Goal: Information Seeking & Learning: Find specific fact

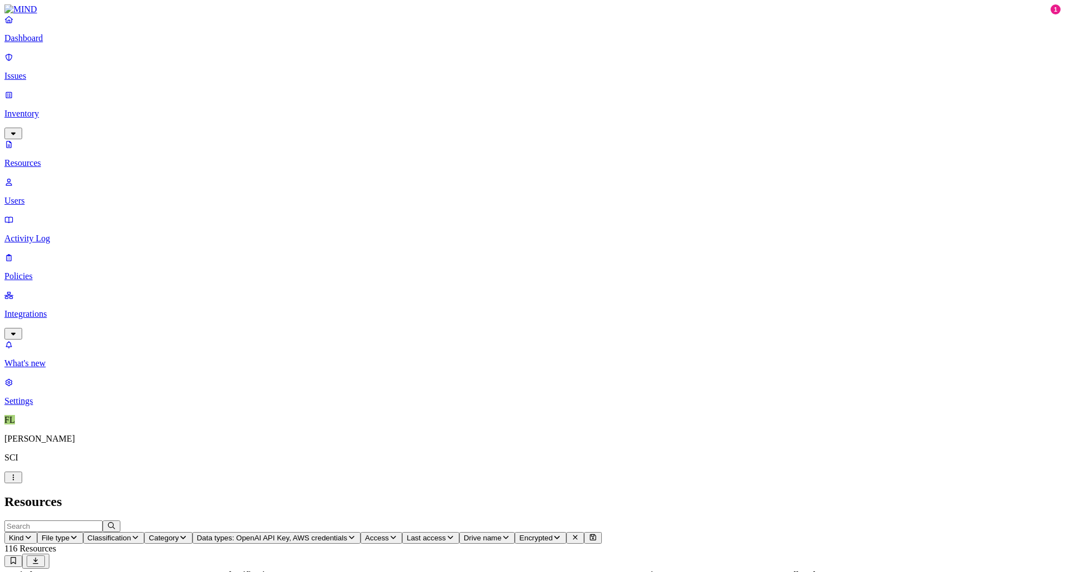
scroll to position [181, 0]
click at [35, 71] on p "Issues" at bounding box center [532, 76] width 1056 height 10
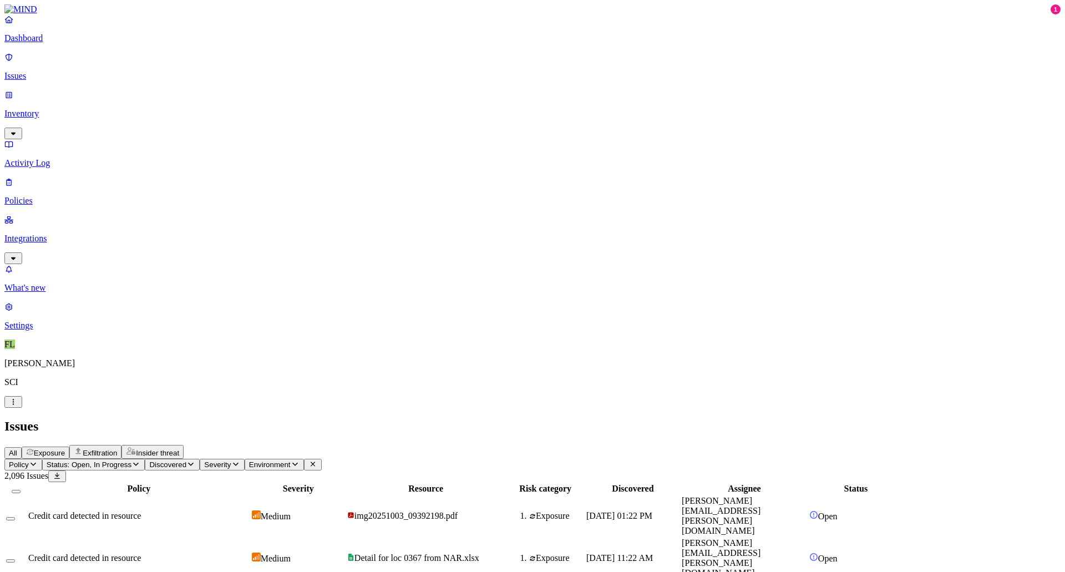
click at [131, 460] on span "Status: Open, In Progress" at bounding box center [89, 464] width 85 height 8
click at [201, 88] on button "button" at bounding box center [205, 90] width 9 height 12
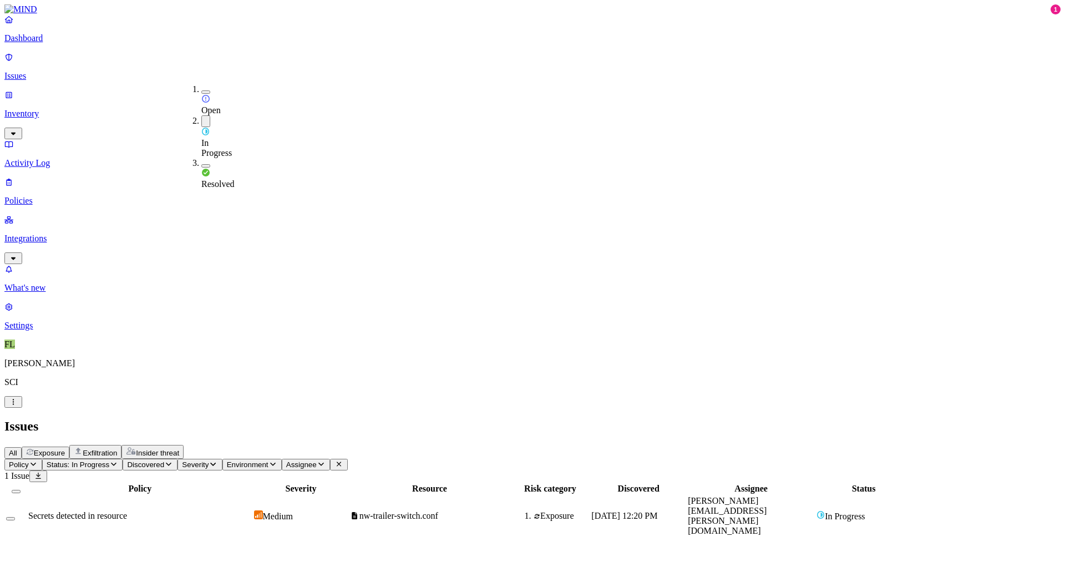
click at [584, 445] on div "All Exposure Exfiltration Insider threat" at bounding box center [532, 452] width 1056 height 14
click at [109, 460] on span "Status: In Progress" at bounding box center [78, 464] width 63 height 8
click at [201, 164] on button "button" at bounding box center [205, 165] width 9 height 3
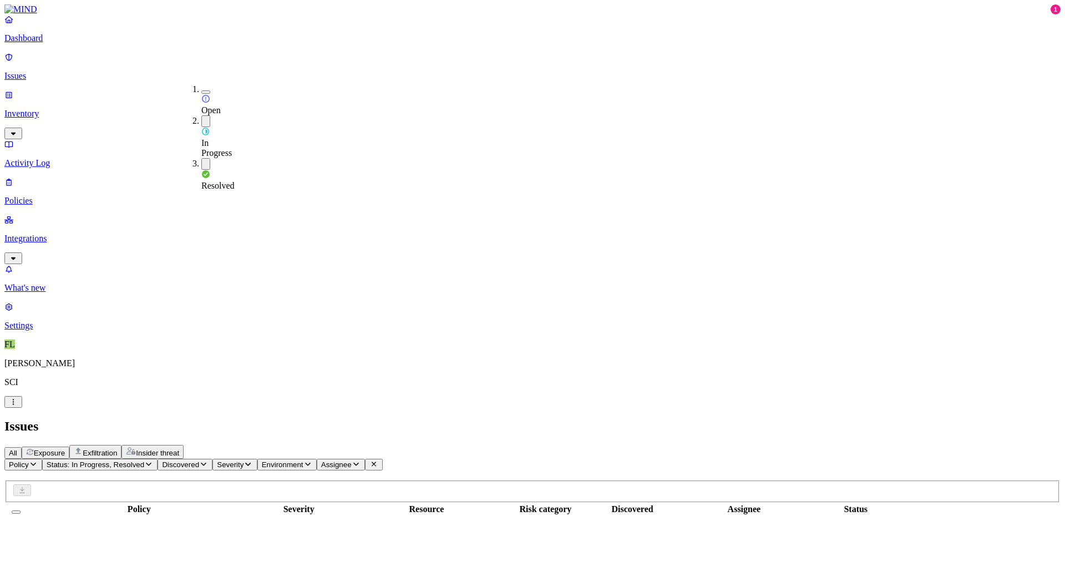
click at [201, 115] on button "button" at bounding box center [205, 121] width 9 height 12
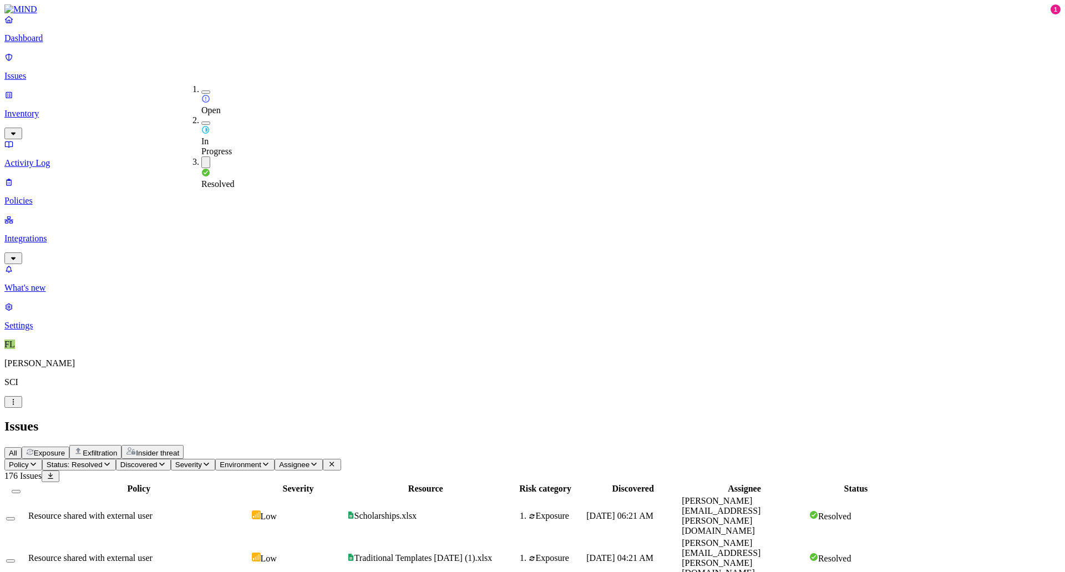
click at [509, 445] on div "All Exposure Exfiltration Insider threat" at bounding box center [532, 452] width 1056 height 14
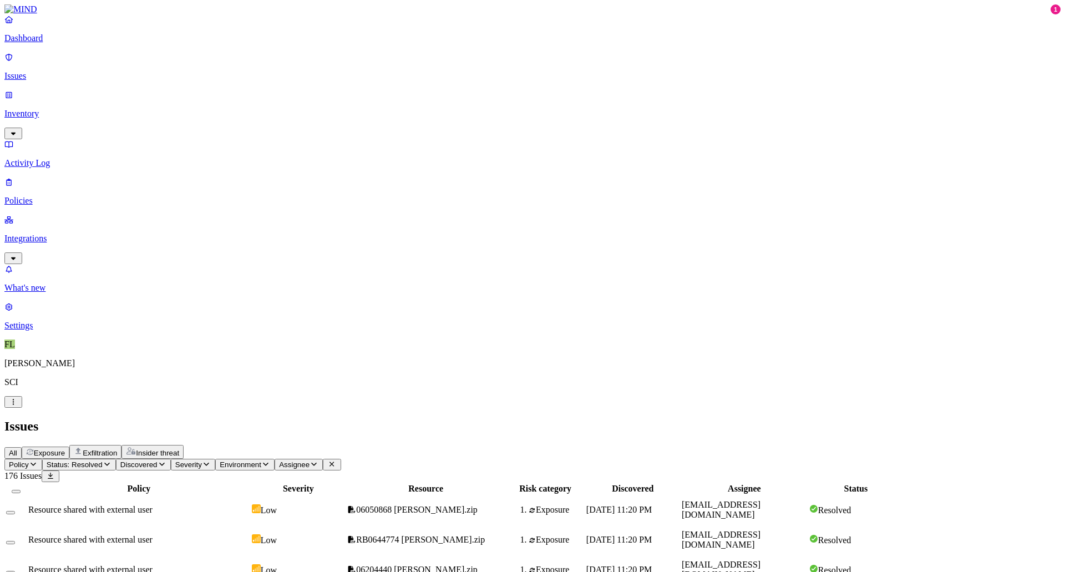
click at [309, 460] on span "Assignee" at bounding box center [294, 464] width 30 height 8
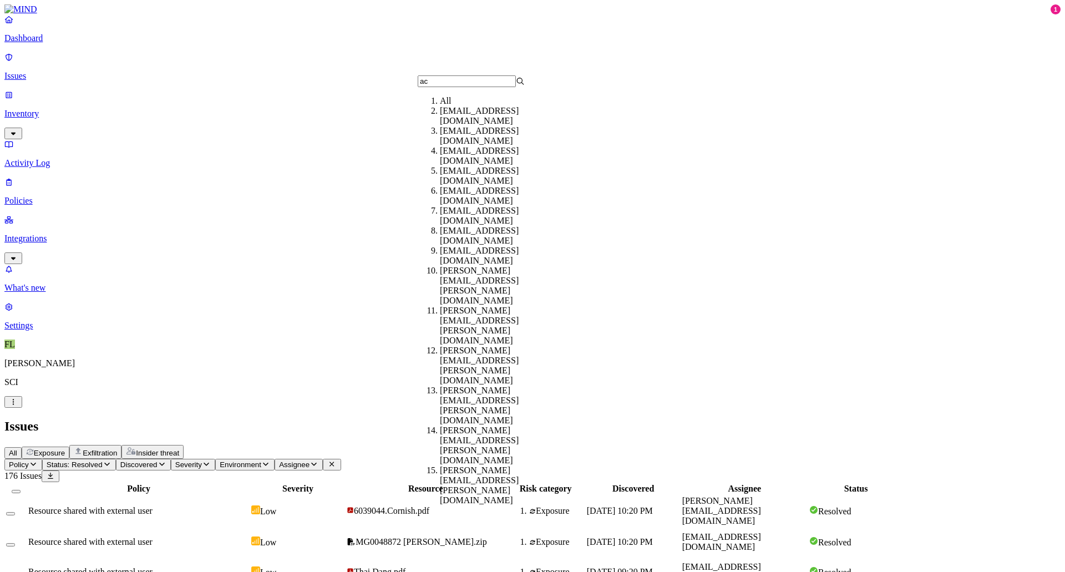
type input "a"
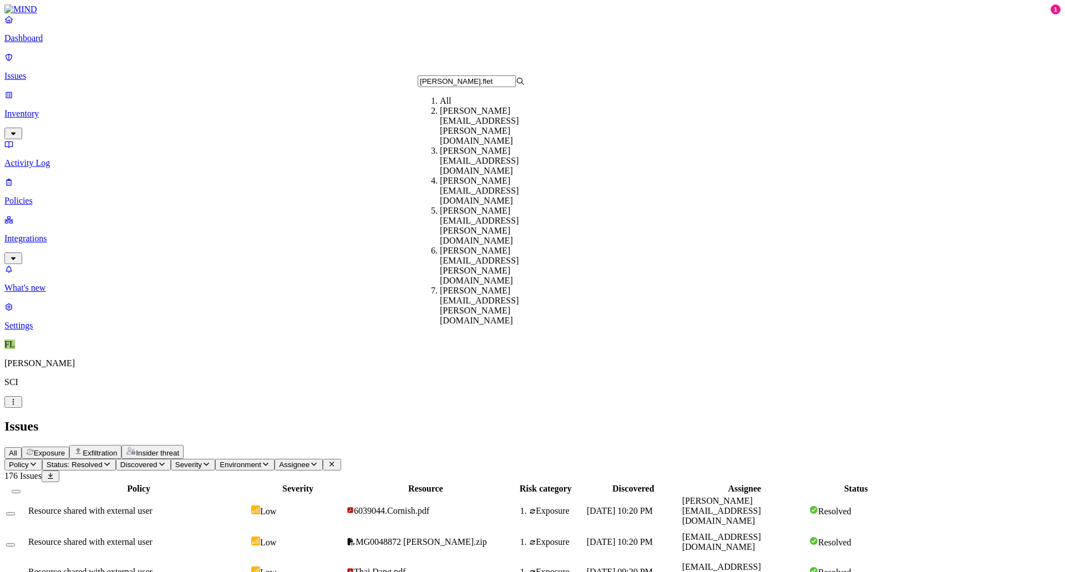
type input "[PERSON_NAME].flet"
click at [469, 121] on div "[PERSON_NAME][EMAIL_ADDRESS][PERSON_NAME][DOMAIN_NAME]" at bounding box center [493, 126] width 107 height 40
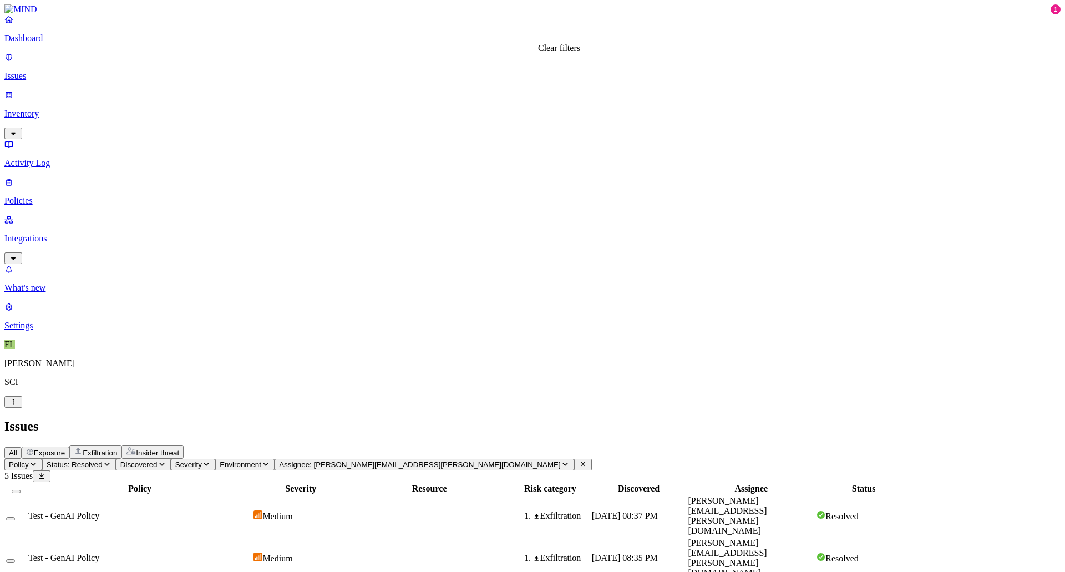
click at [578, 460] on icon at bounding box center [582, 463] width 9 height 7
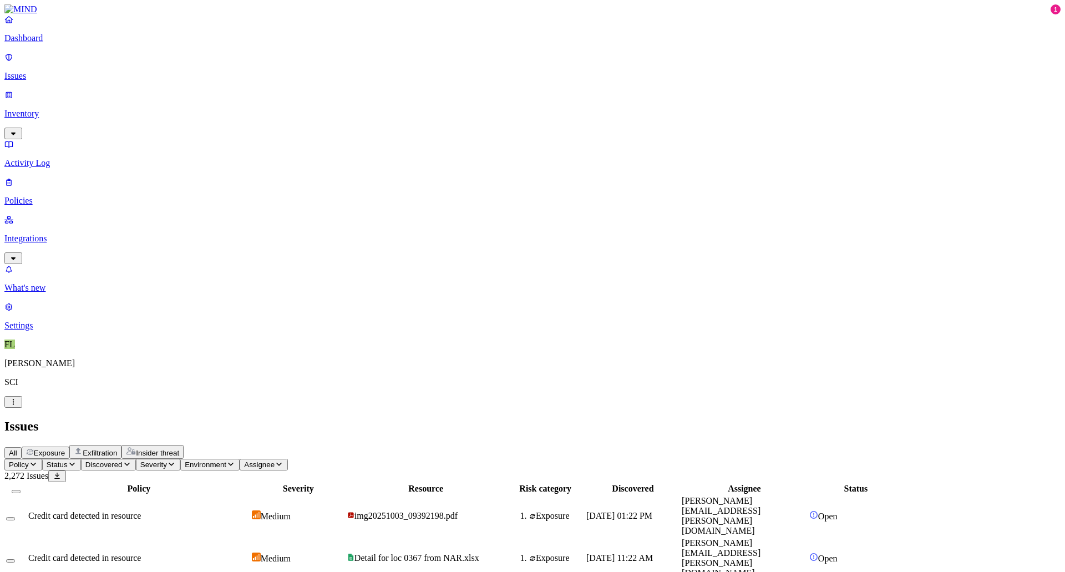
click at [68, 460] on span "Status" at bounding box center [57, 464] width 21 height 8
click at [201, 115] on div "In Progress" at bounding box center [201, 135] width 0 height 41
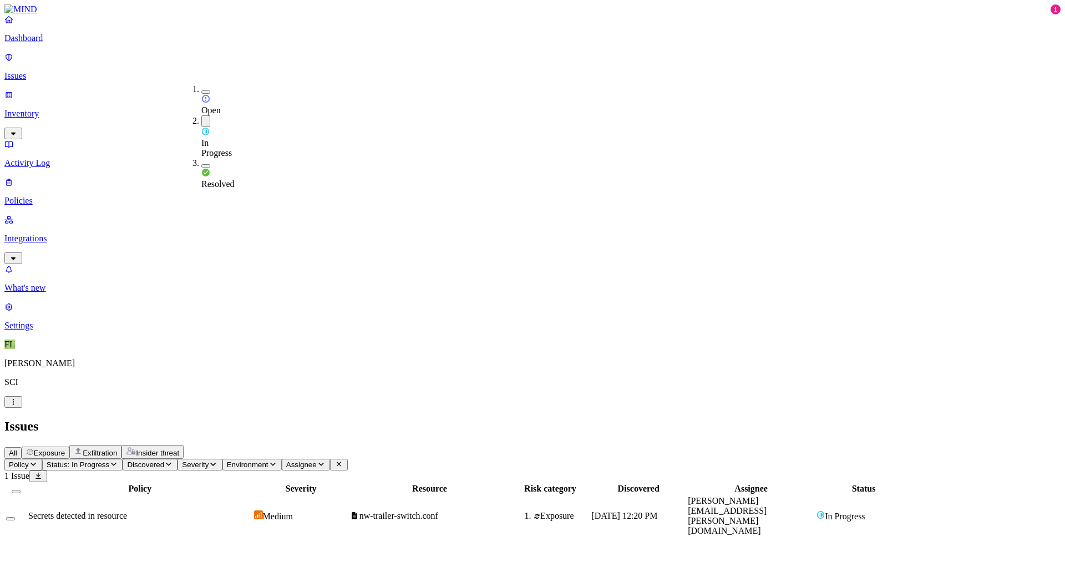
click at [500, 445] on div "All Exposure Exfiltration Insider threat" at bounding box center [532, 452] width 1056 height 14
click at [118, 460] on icon "button" at bounding box center [113, 463] width 9 height 7
click at [399, 482] on div "Policy Severity Resource Risk category Discovered Assignee Status Secrets detec…" at bounding box center [532, 509] width 1056 height 55
click at [195, 531] on div "Policy Severity Resource Risk category Discovered Assignee Status Secrets detec…" at bounding box center [532, 509] width 1056 height 55
click at [109, 460] on span "Status: In Progress" at bounding box center [78, 464] width 63 height 8
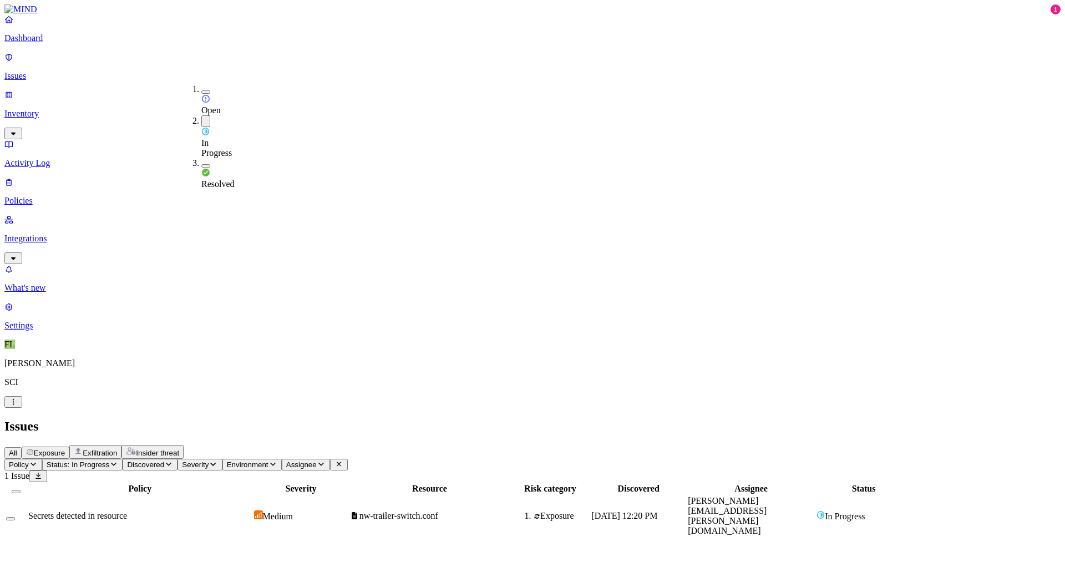
click at [201, 90] on button "button" at bounding box center [205, 91] width 9 height 3
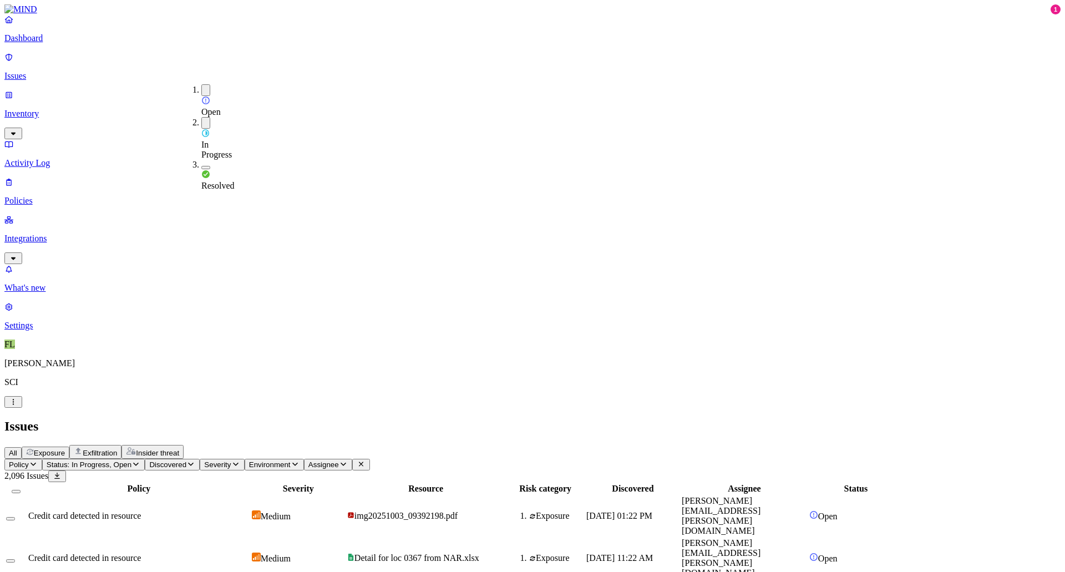
click at [339, 460] on span "Assignee" at bounding box center [323, 464] width 30 height 8
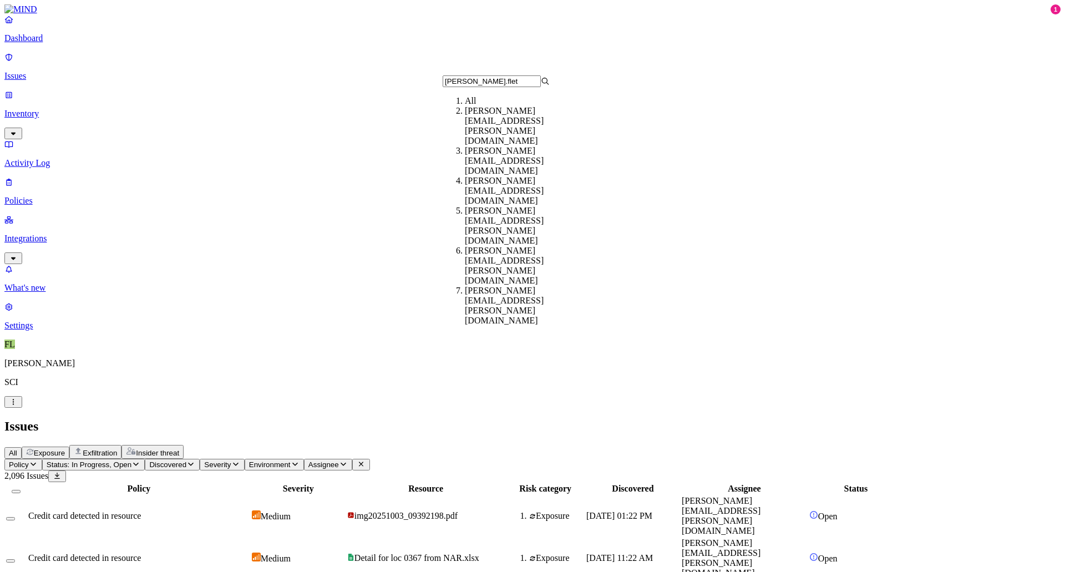
type input "[PERSON_NAME].flet"
click at [503, 128] on div "[PERSON_NAME][EMAIL_ADDRESS][PERSON_NAME][DOMAIN_NAME]" at bounding box center [518, 126] width 107 height 40
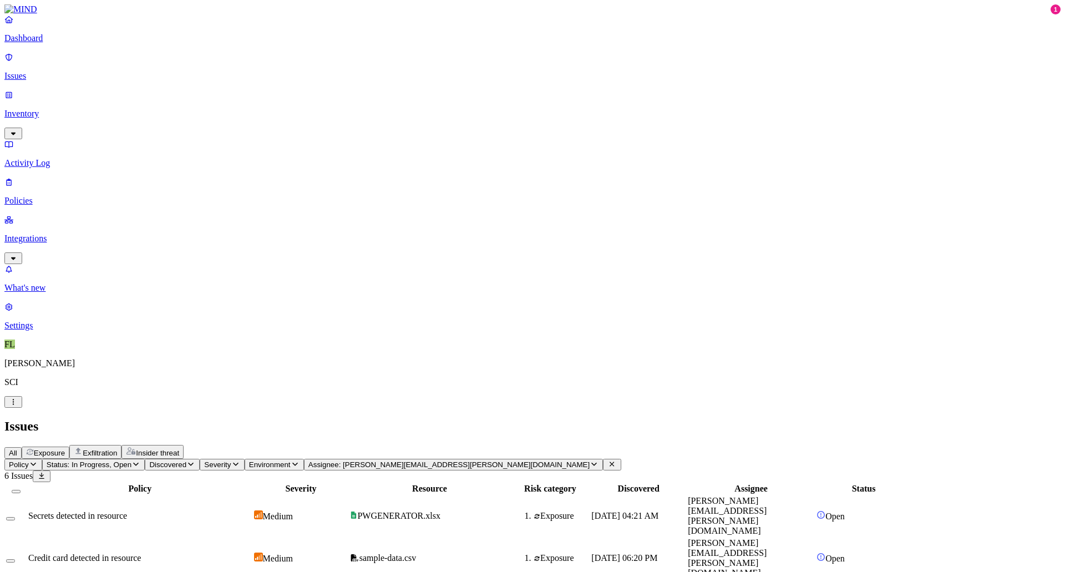
click at [440, 511] on span "PWGENERATOR.xlsx" at bounding box center [398, 515] width 83 height 9
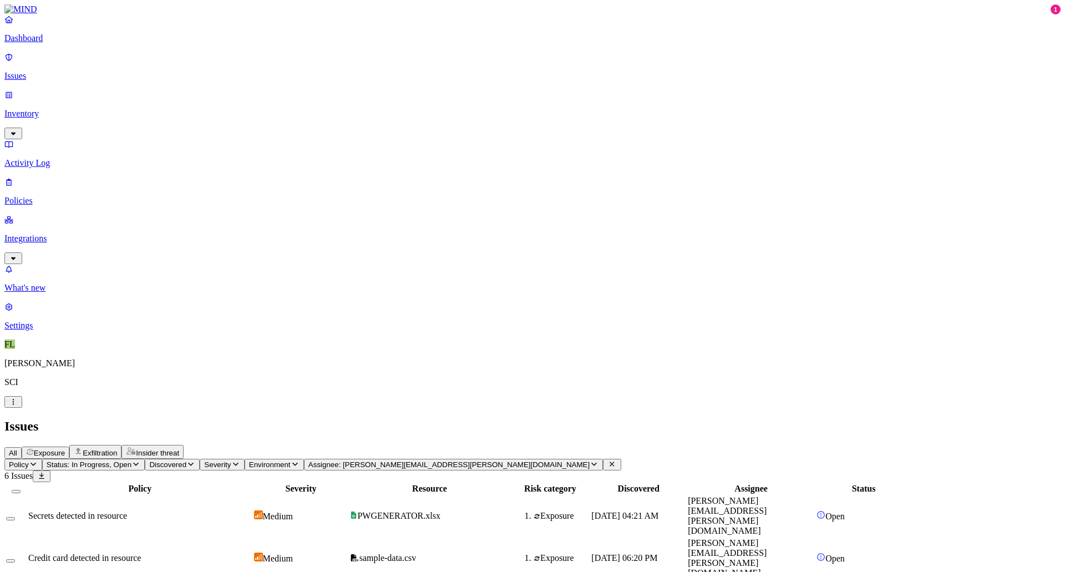
click at [15, 517] on button "Select row" at bounding box center [10, 518] width 9 height 3
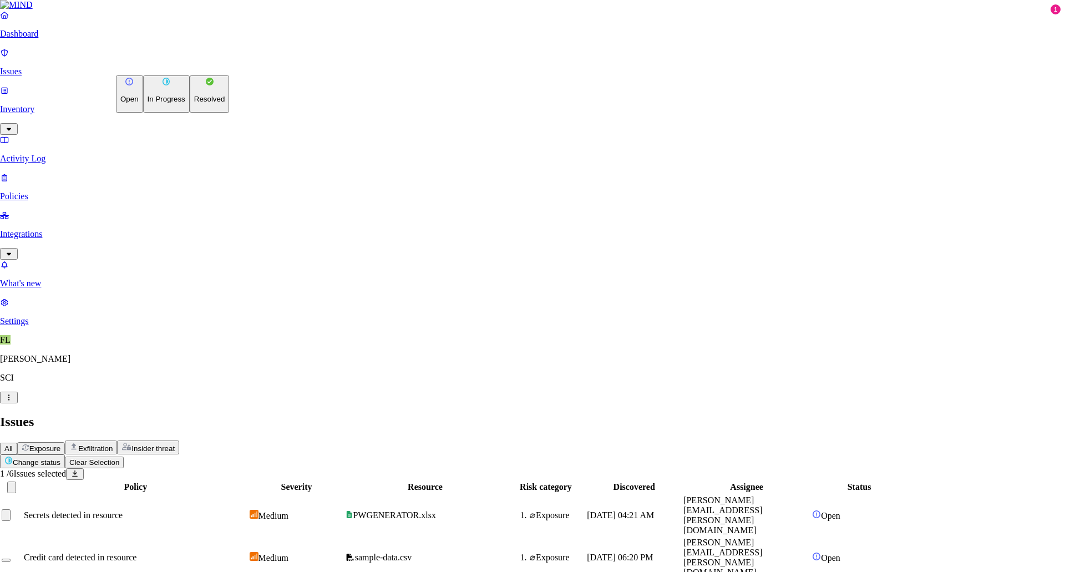
click at [171, 64] on html "Dashboard Issues Inventory Activity Log Policies Integrations What's new 1 Sett…" at bounding box center [532, 378] width 1065 height 756
click at [297, 59] on html "Dashboard Issues Inventory Activity Log Policies Integrations What's new 1 Sett…" at bounding box center [532, 378] width 1065 height 756
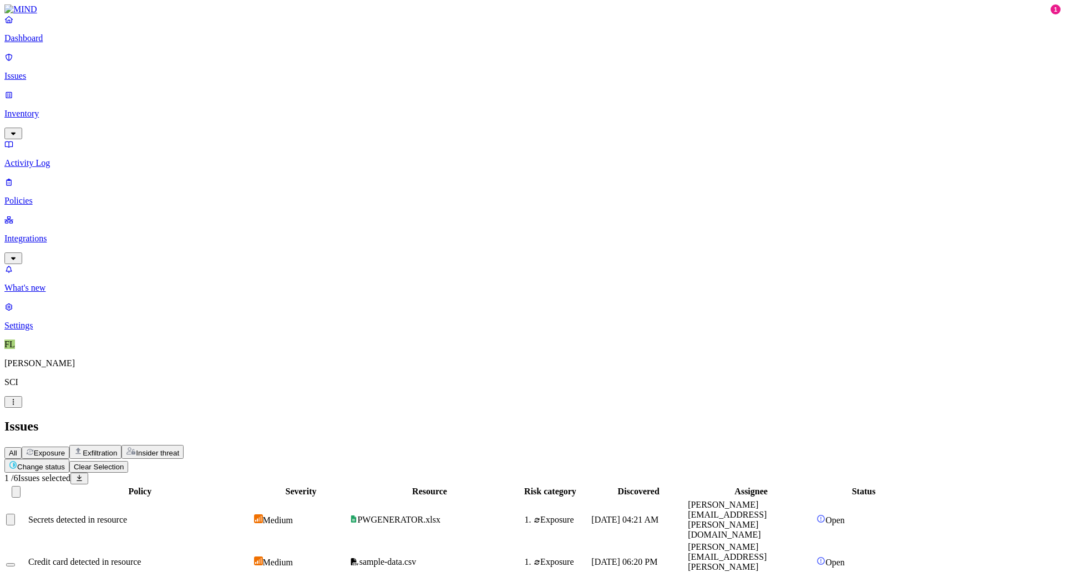
click at [26, 513] on div at bounding box center [16, 519] width 20 height 12
click at [36, 158] on p "Activity Log" at bounding box center [532, 163] width 1056 height 10
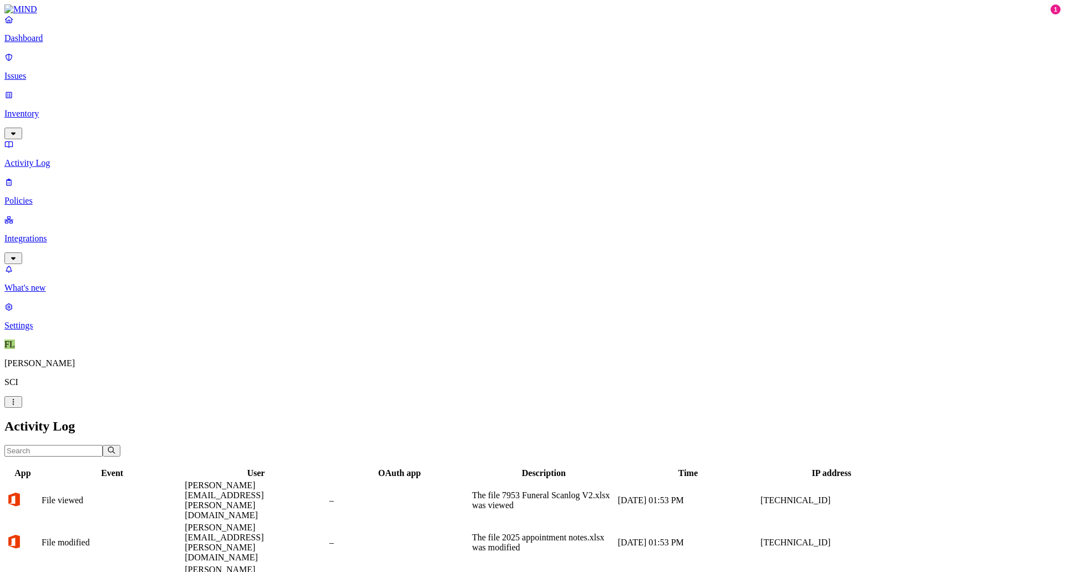
click at [33, 61] on link "Issues" at bounding box center [532, 66] width 1056 height 29
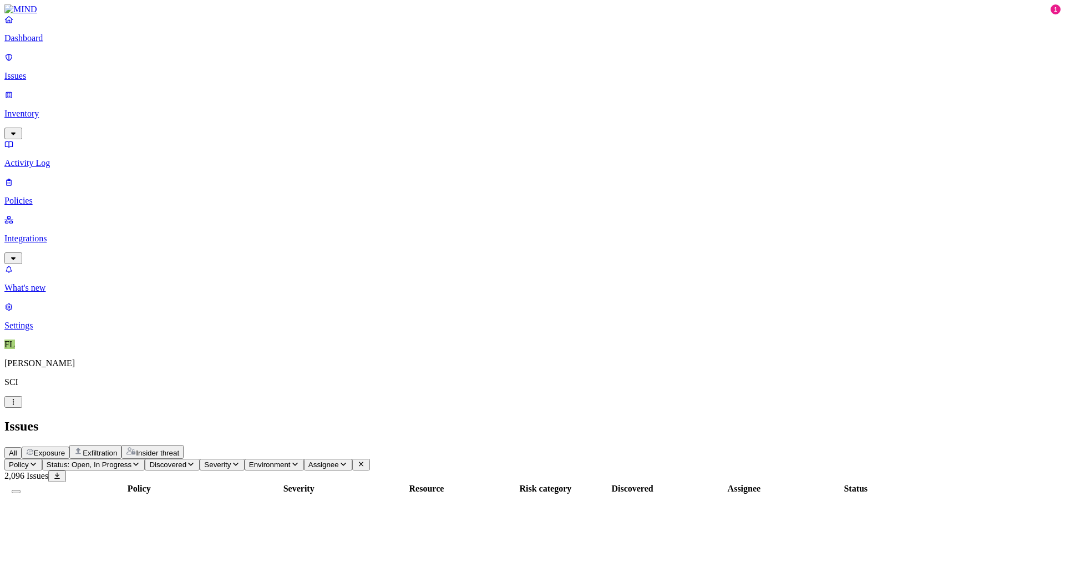
click at [44, 139] on link "Activity Log" at bounding box center [532, 153] width 1056 height 29
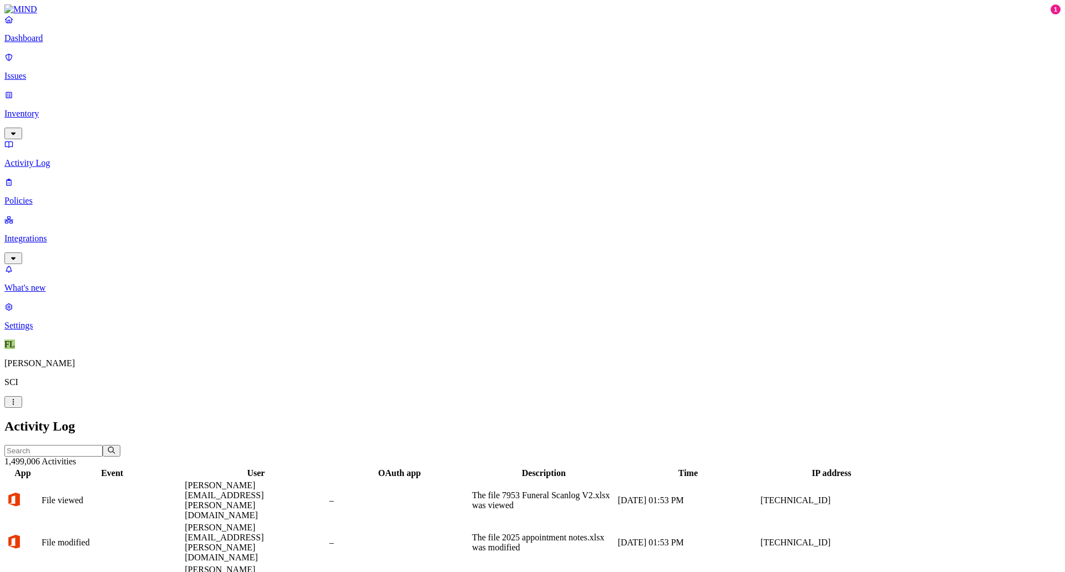
click at [28, 71] on p "Issues" at bounding box center [532, 76] width 1056 height 10
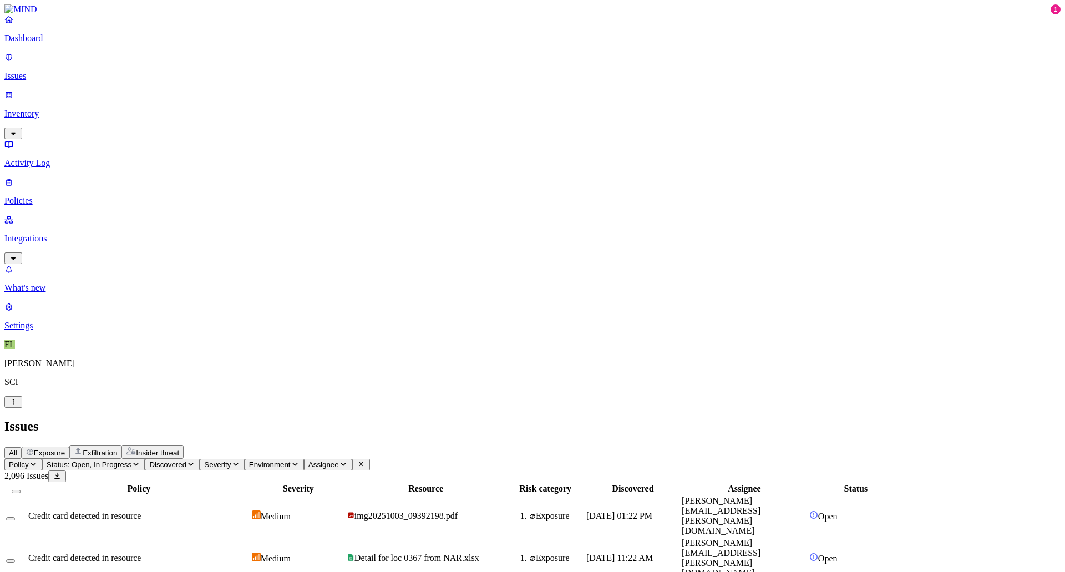
click at [339, 460] on span "Assignee" at bounding box center [323, 464] width 30 height 8
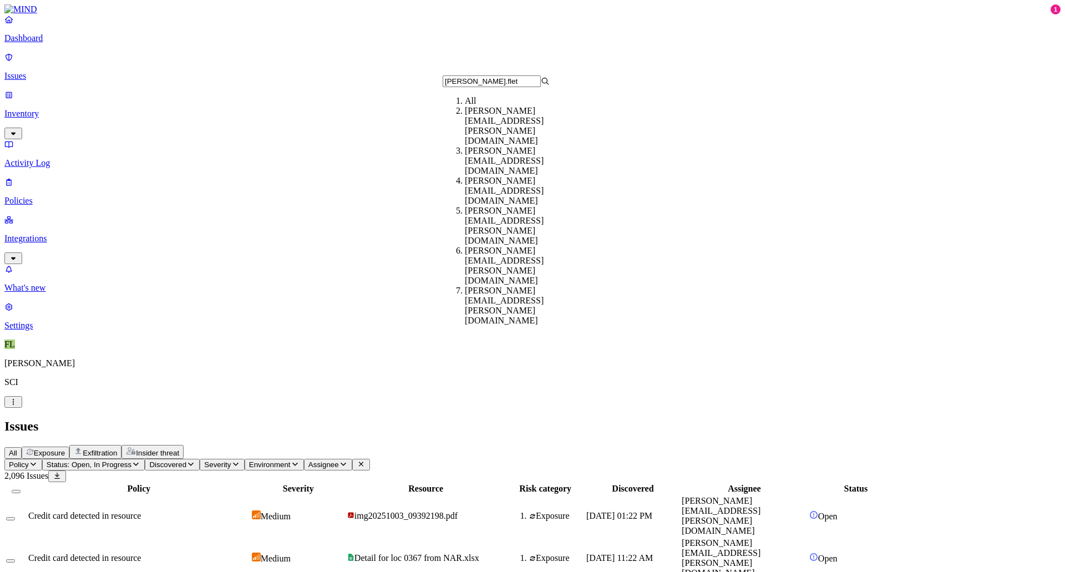
type input "[PERSON_NAME].flet"
click at [508, 129] on div "[PERSON_NAME][EMAIL_ADDRESS][PERSON_NAME][DOMAIN_NAME]" at bounding box center [518, 126] width 107 height 40
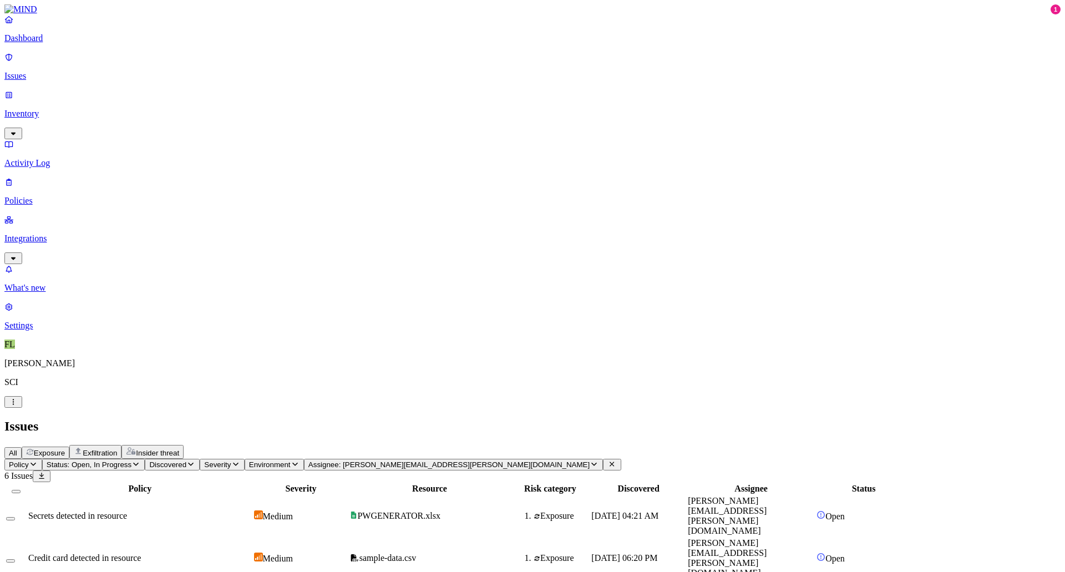
click at [15, 517] on button "Select row" at bounding box center [10, 518] width 9 height 3
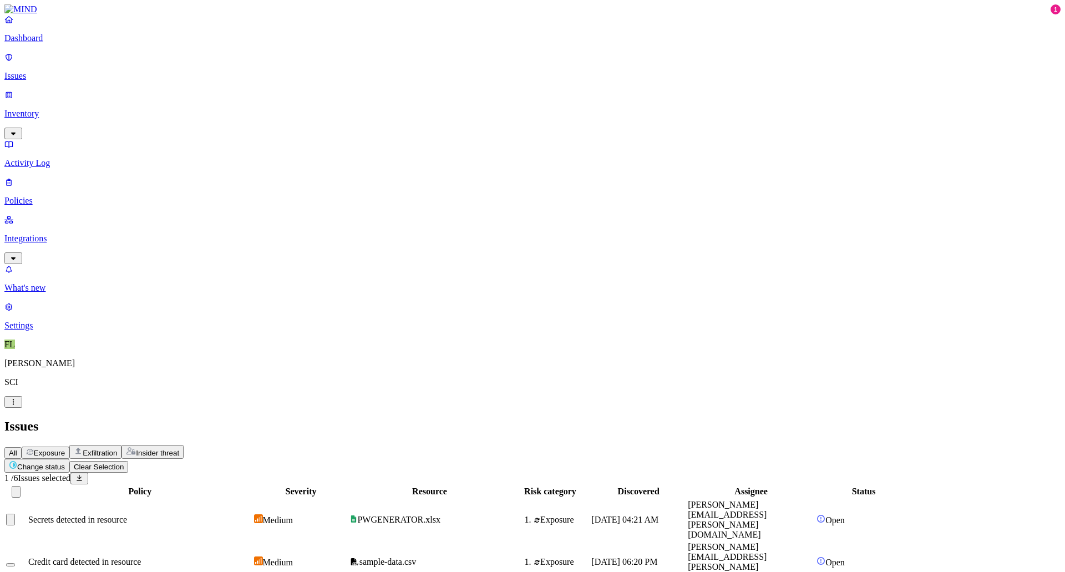
click at [182, 66] on html "Dashboard Issues Inventory Activity Log Policies Integrations What's new 1 Sett…" at bounding box center [532, 380] width 1065 height 761
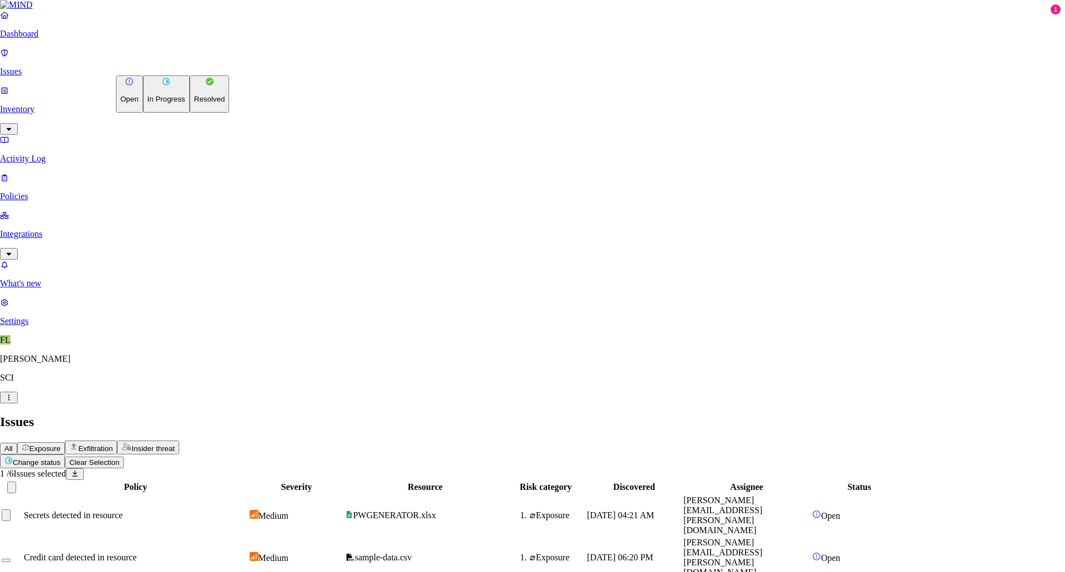
click at [155, 103] on p "In Progress" at bounding box center [166, 99] width 38 height 8
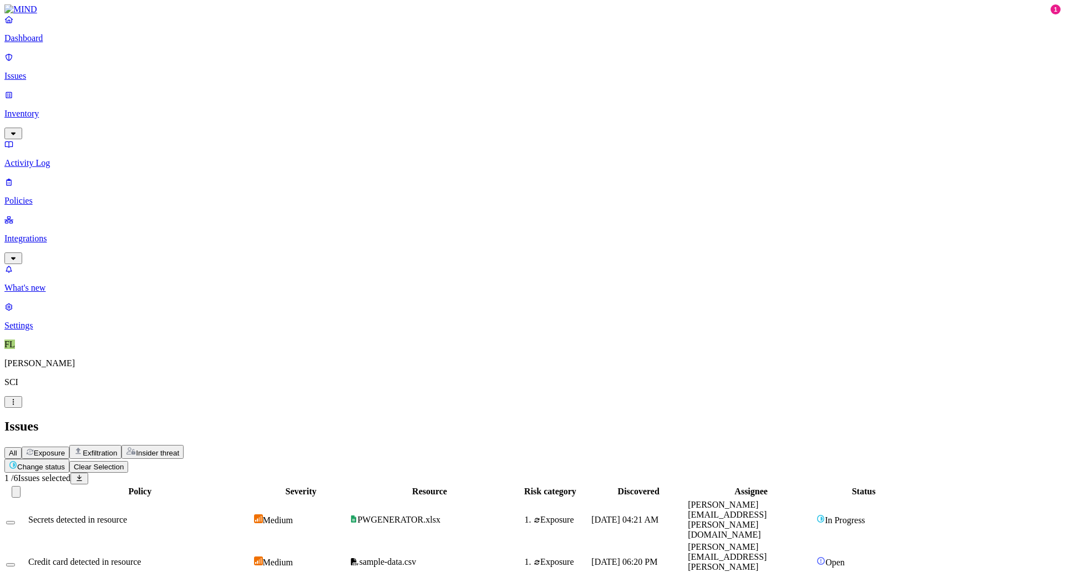
click at [127, 515] on span "Secrets detected in resource" at bounding box center [77, 519] width 99 height 9
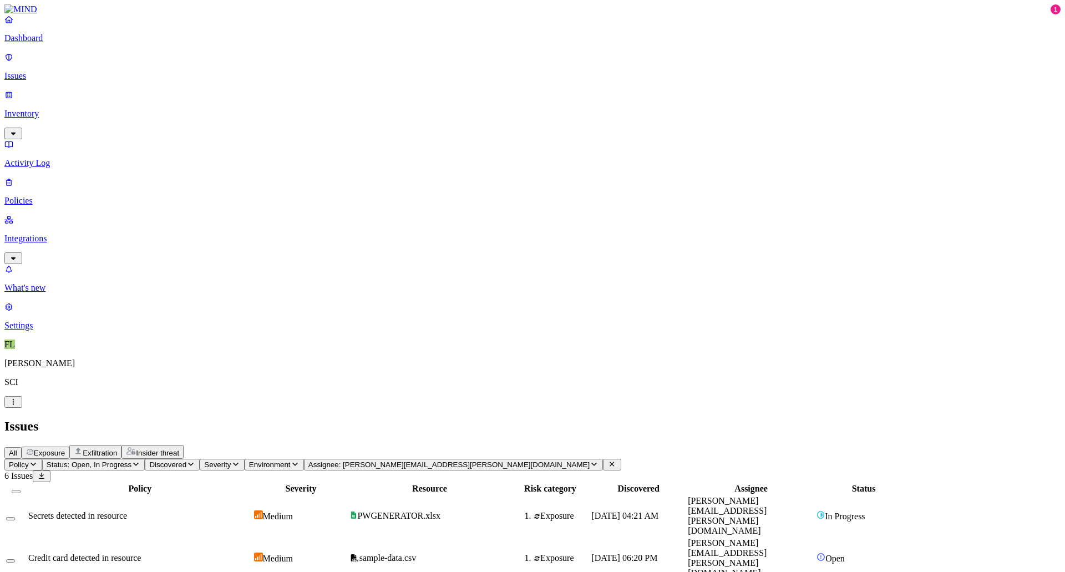
click at [43, 158] on p "Activity Log" at bounding box center [532, 163] width 1056 height 10
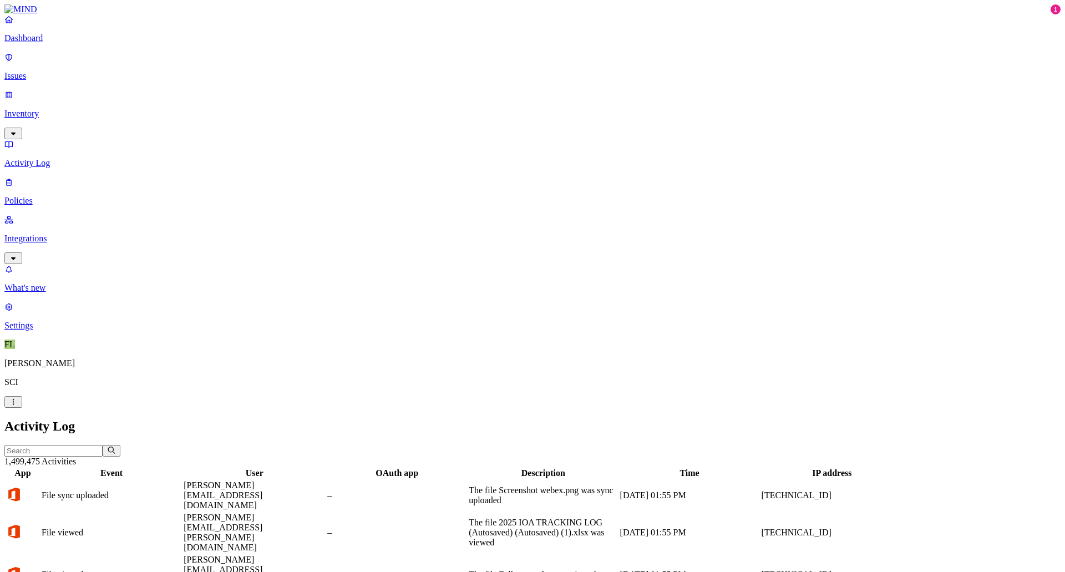
click at [103, 445] on input "text" at bounding box center [53, 451] width 98 height 12
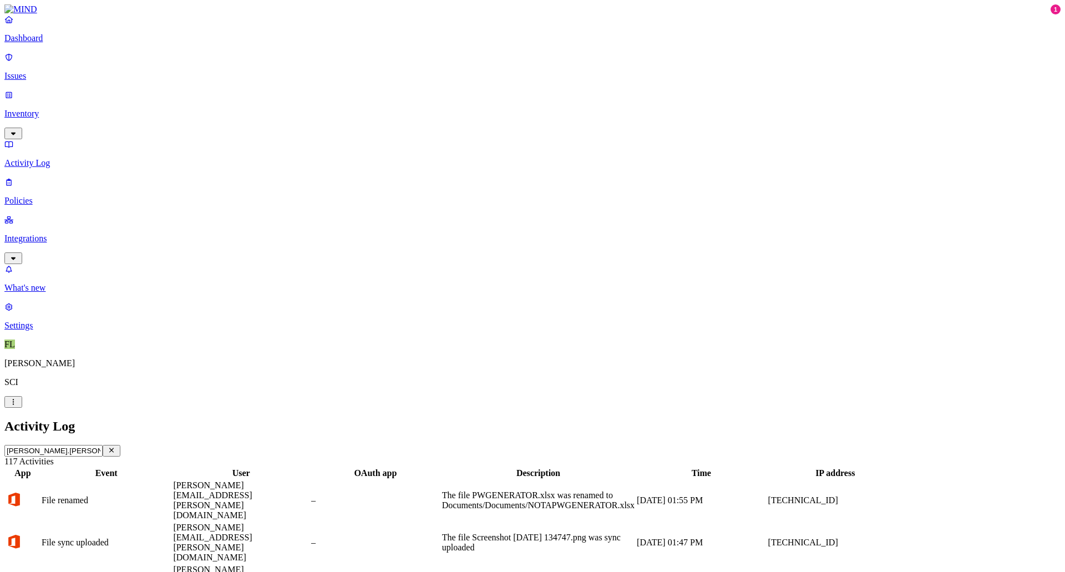
type input "[PERSON_NAME].[PERSON_NAME]"
click at [40, 71] on p "Issues" at bounding box center [532, 76] width 1056 height 10
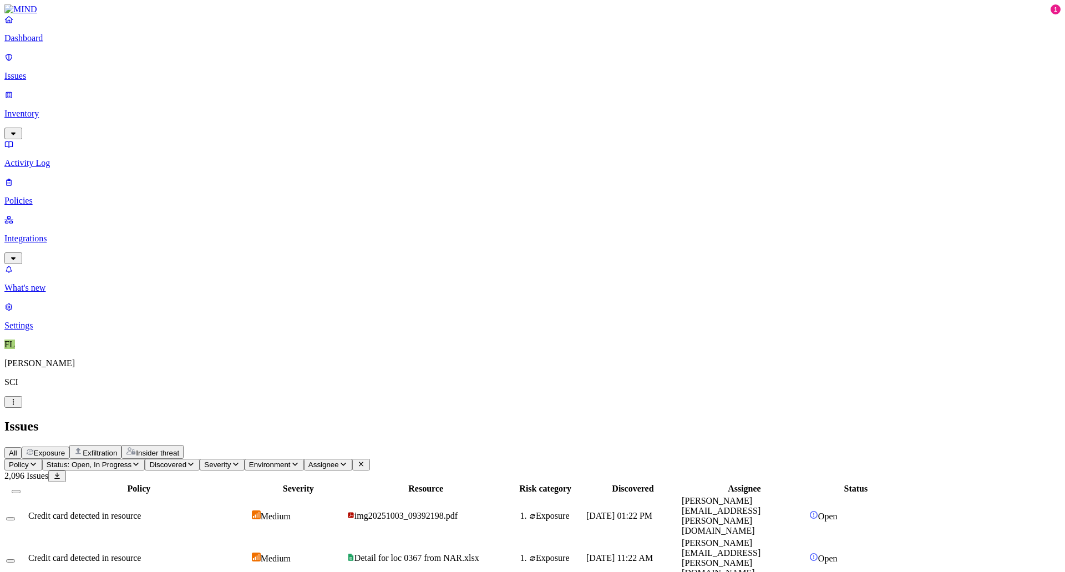
click at [131, 460] on span "Status: Open, In Progress" at bounding box center [89, 464] width 85 height 8
click at [201, 87] on button "button" at bounding box center [205, 90] width 9 height 12
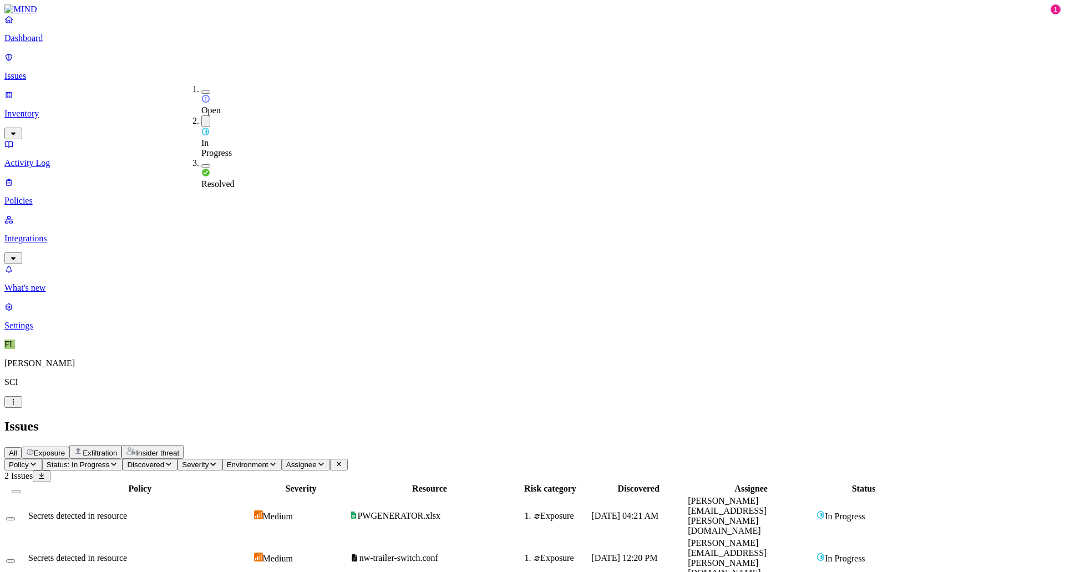
click at [534, 482] on div "Policy Severity Resource Risk category Discovered Assignee Status Secrets detec…" at bounding box center [532, 531] width 1056 height 98
click at [440, 511] on span "PWGENERATOR.xlsx" at bounding box center [395, 515] width 90 height 9
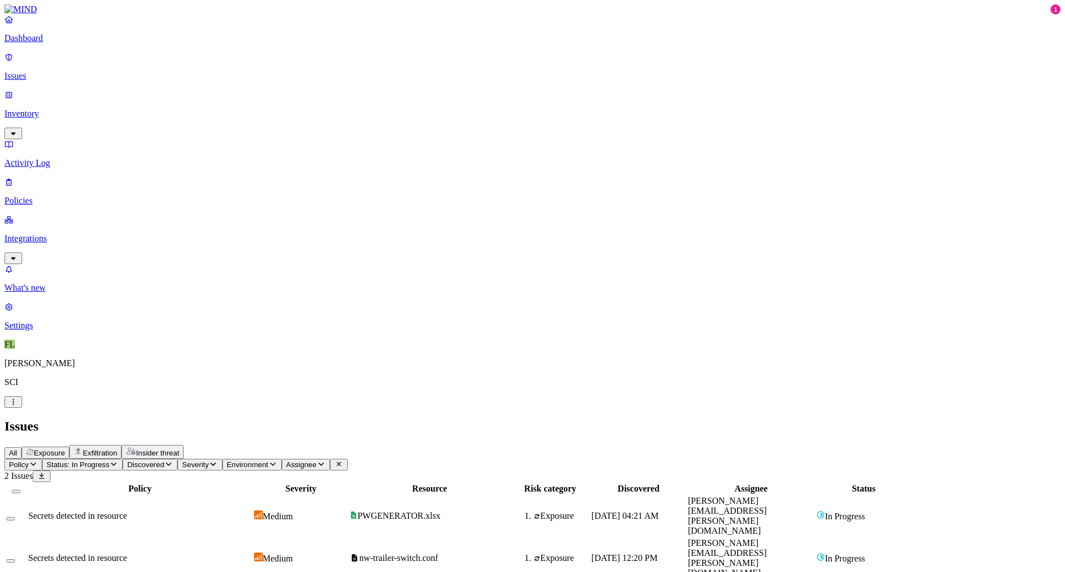
click at [127, 511] on span "Secrets detected in resource" at bounding box center [77, 515] width 99 height 9
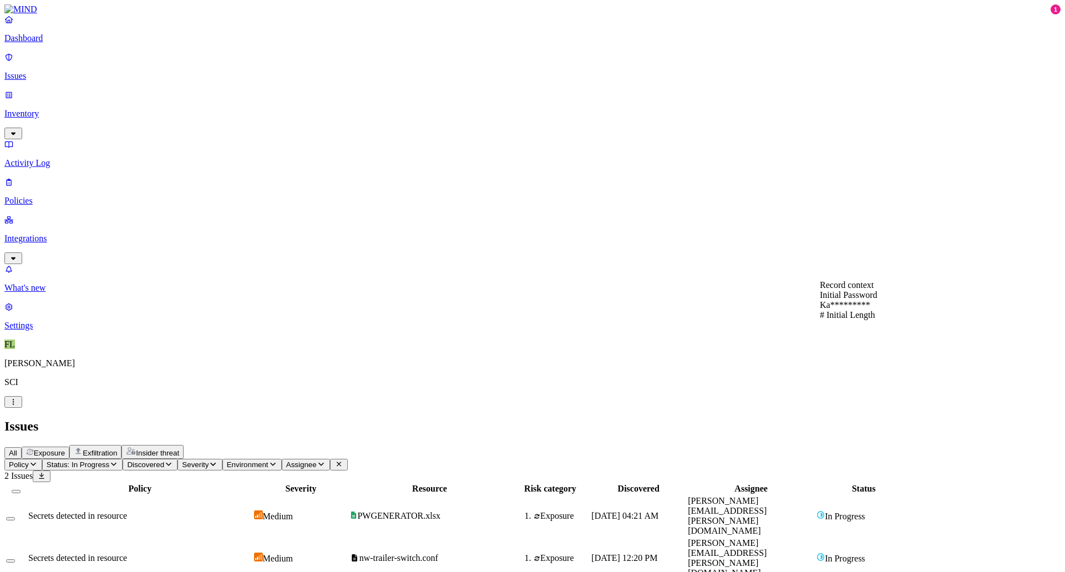
click at [325, 482] on div "Policy Severity Resource Risk category Discovered Assignee Status Secrets detec…" at bounding box center [532, 531] width 1056 height 98
click at [252, 511] on div "Secrets detected in resource" at bounding box center [139, 516] width 223 height 10
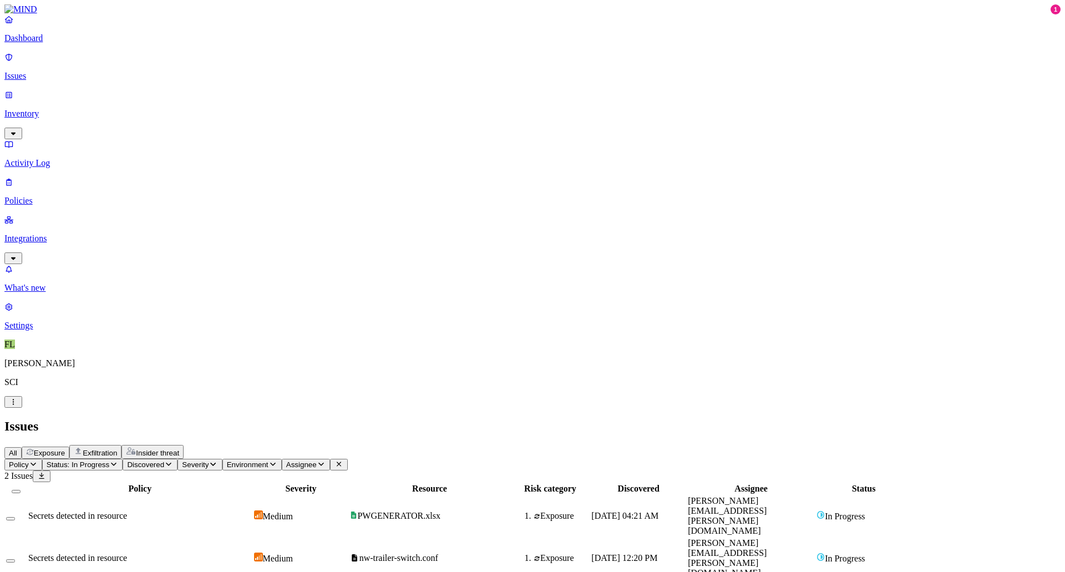
click at [630, 482] on div "Policy Severity Resource Risk category Discovered Assignee Status Secrets detec…" at bounding box center [532, 531] width 1056 height 98
click at [127, 511] on span "Secrets detected in resource" at bounding box center [77, 515] width 99 height 9
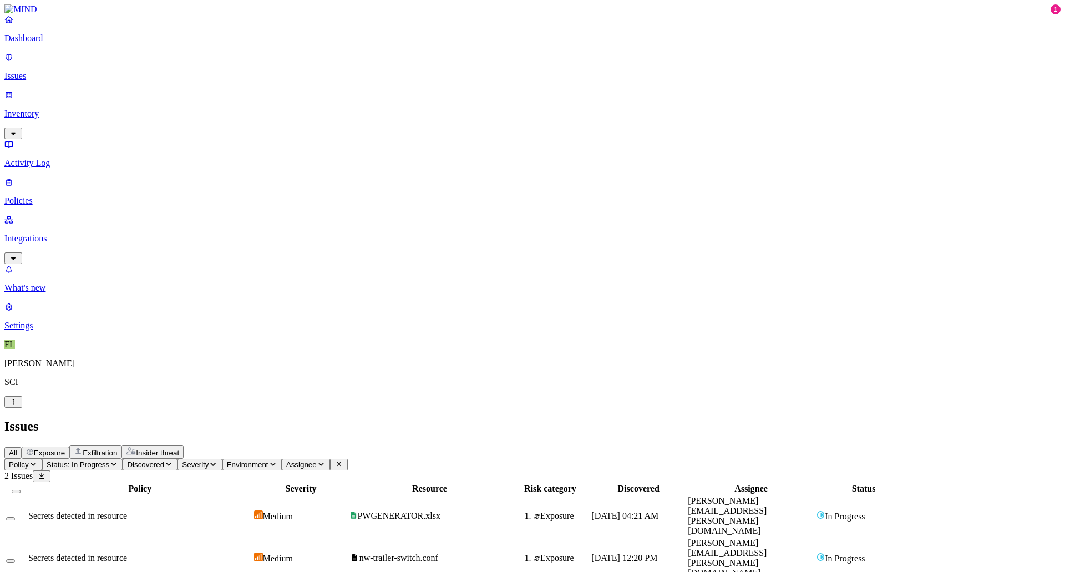
click at [47, 109] on p "Inventory" at bounding box center [532, 114] width 1056 height 10
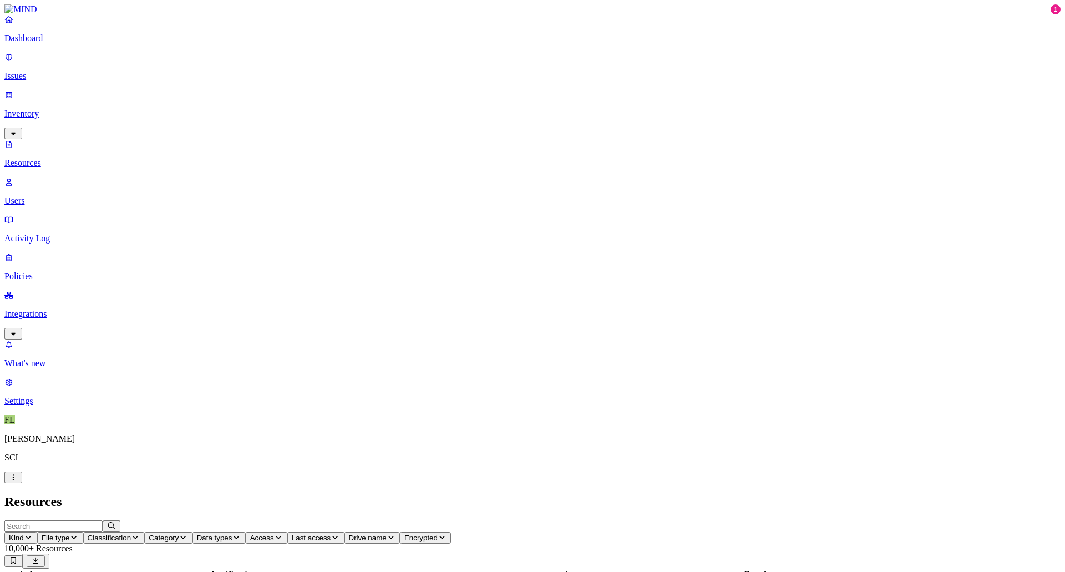
click at [103, 520] on input "text" at bounding box center [53, 526] width 98 height 12
type input "n"
type input "pwgenerator"
click at [116, 522] on icon "button" at bounding box center [111, 525] width 9 height 7
click at [438, 533] on span "Encrypted" at bounding box center [420, 537] width 33 height 8
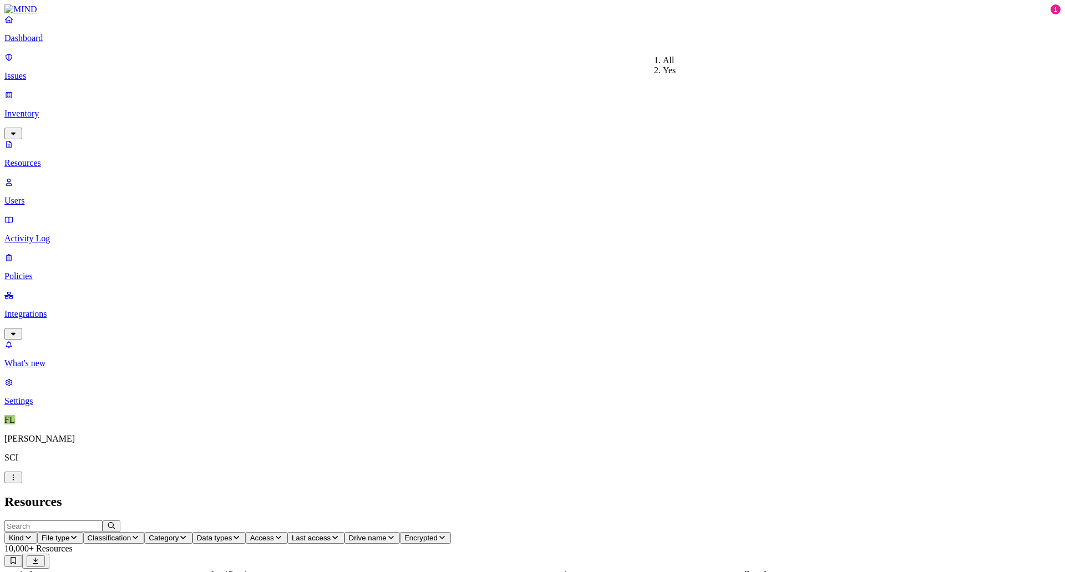
click at [663, 74] on div "Yes" at bounding box center [663, 70] width 0 height 10
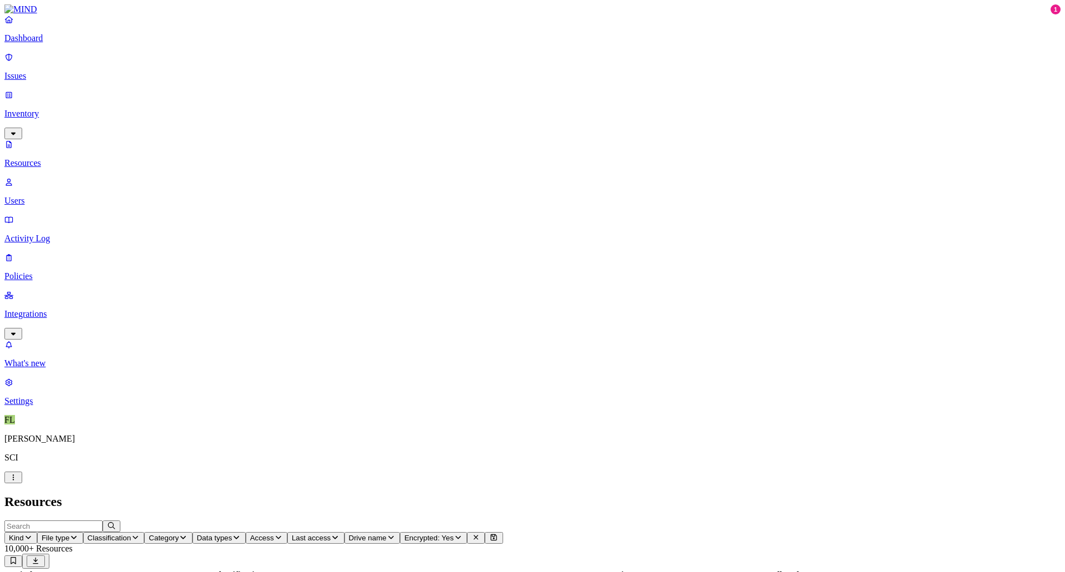
click at [57, 158] on p "Resources" at bounding box center [532, 163] width 1056 height 10
